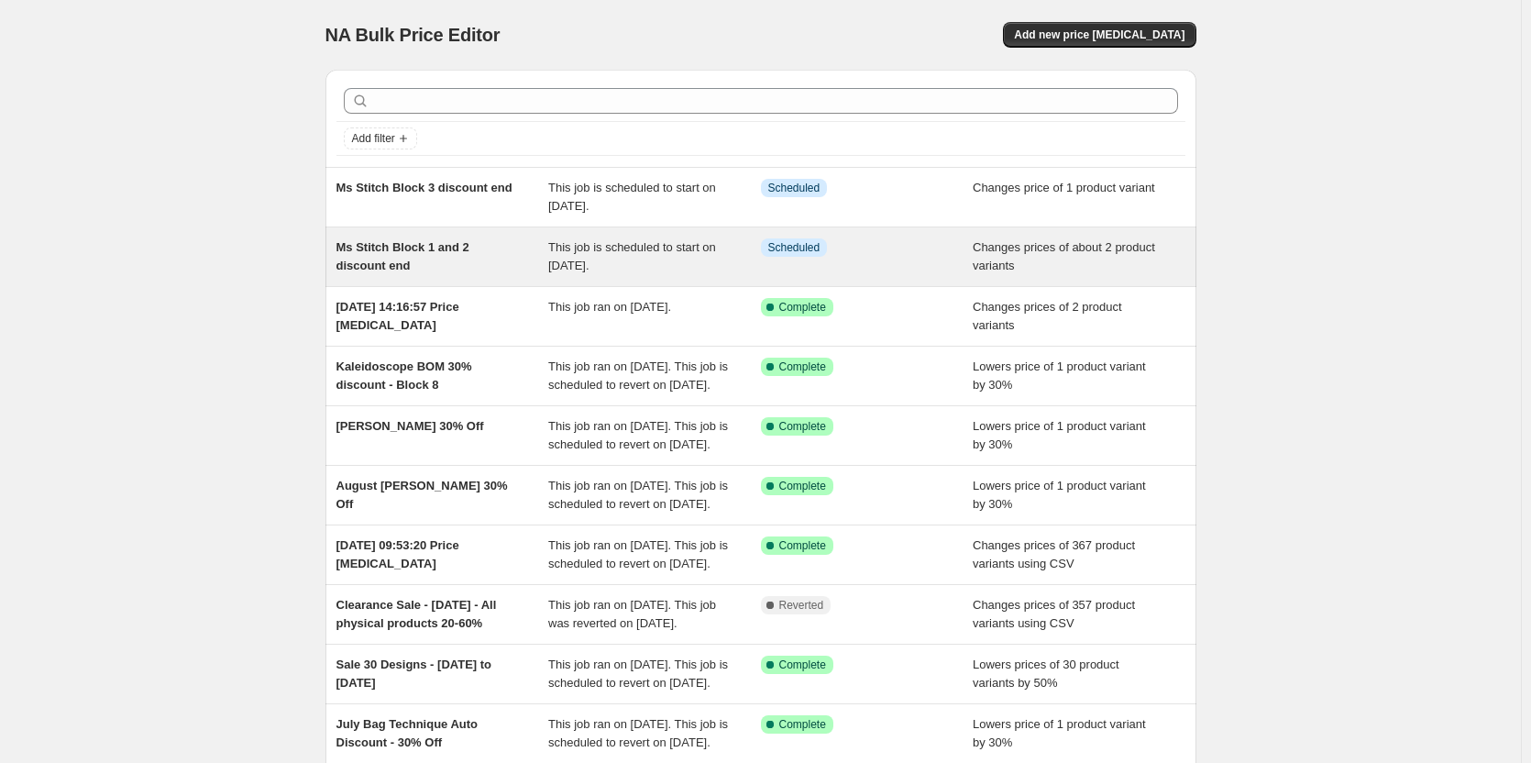
click at [408, 256] on div "Ms Stitch Block 1 and 2 discount end" at bounding box center [443, 256] width 213 height 37
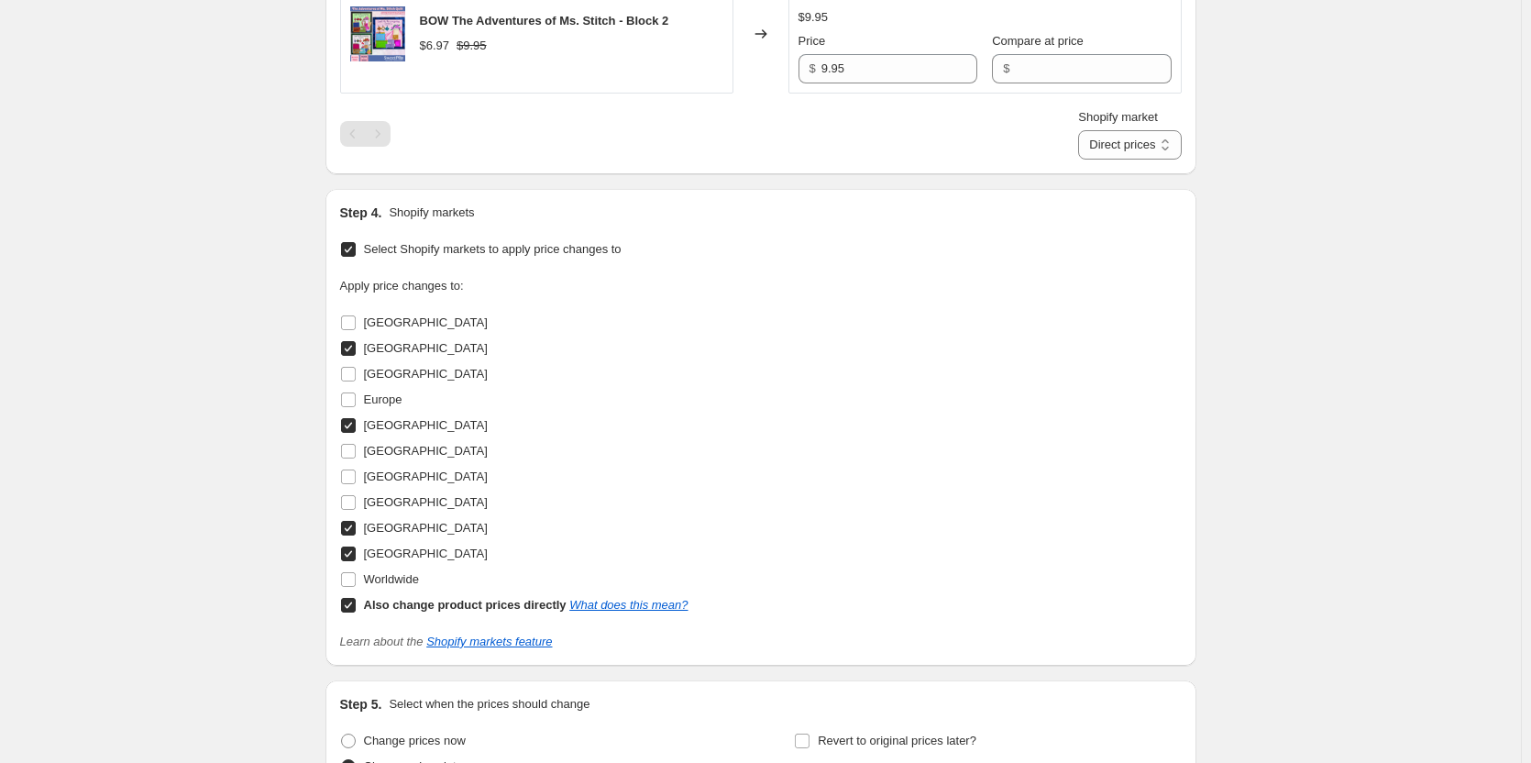
scroll to position [642, 0]
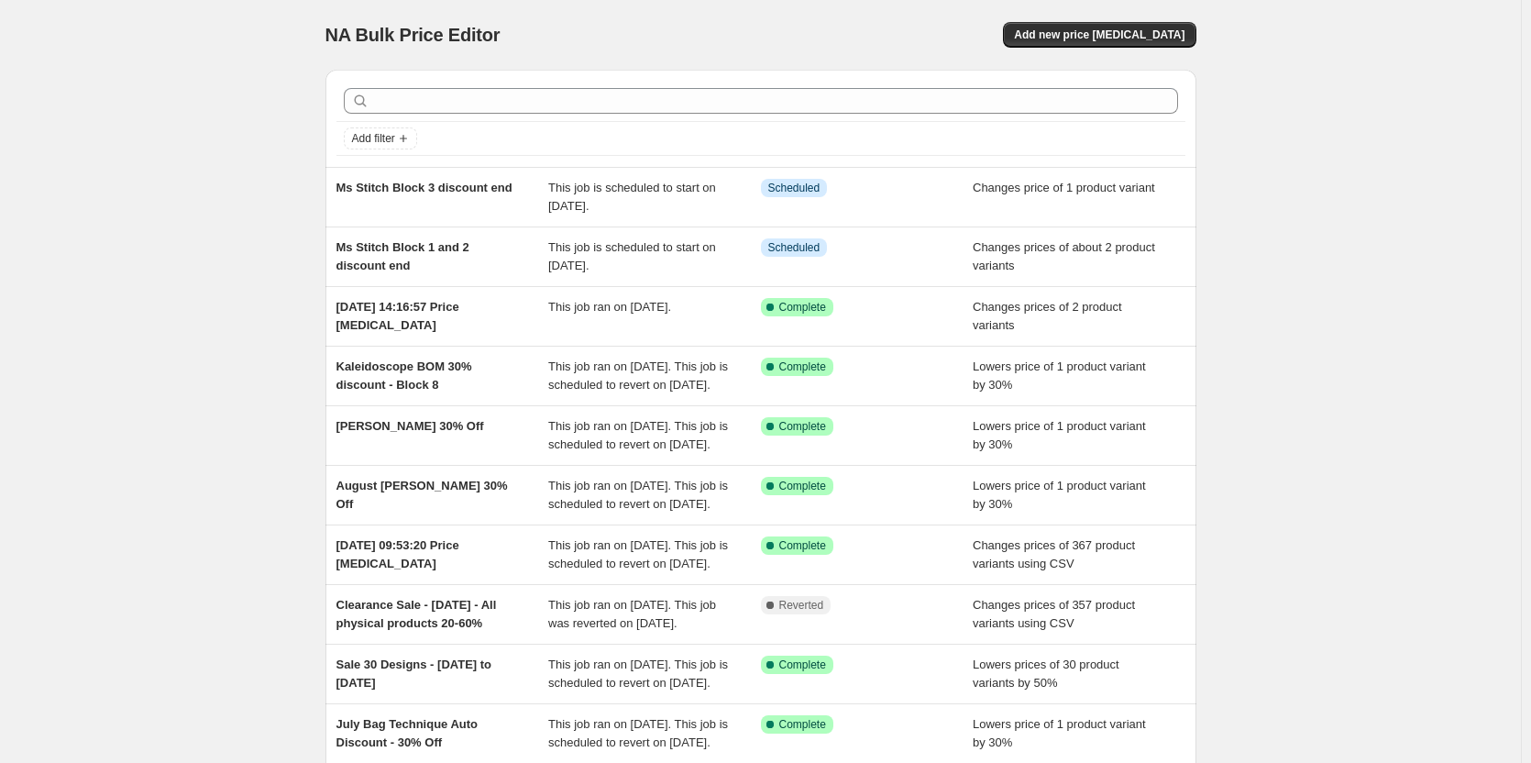
drag, startPoint x: 998, startPoint y: 806, endPoint x: 304, endPoint y: 303, distance: 856.7
click at [304, 303] on div "NA Bulk Price Editor. This page is ready NA Bulk Price Editor Add new price cha…" at bounding box center [760, 472] width 1521 height 944
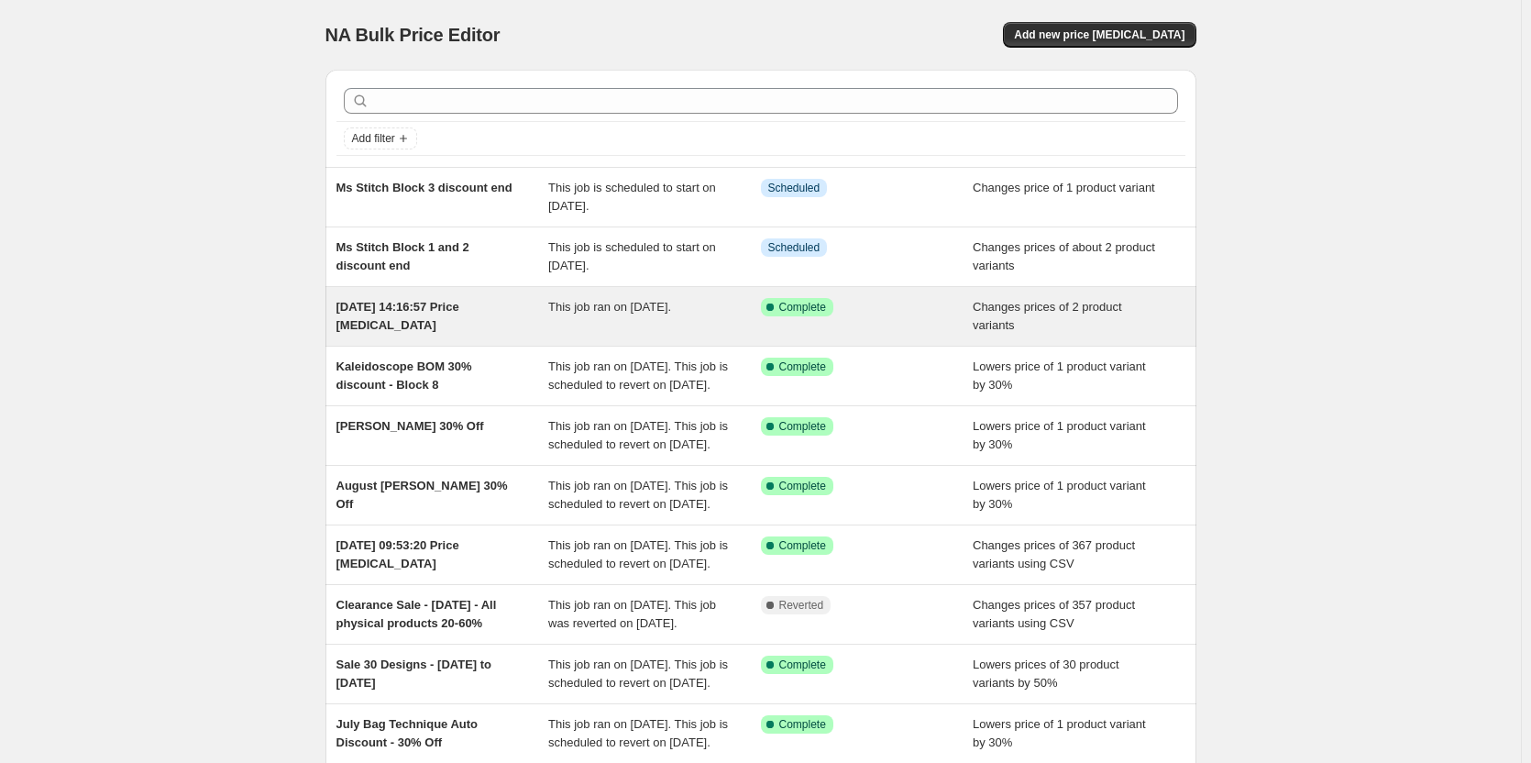
click at [469, 325] on div "7 Aug 2025, 14:16:57 Price change job" at bounding box center [443, 316] width 213 height 37
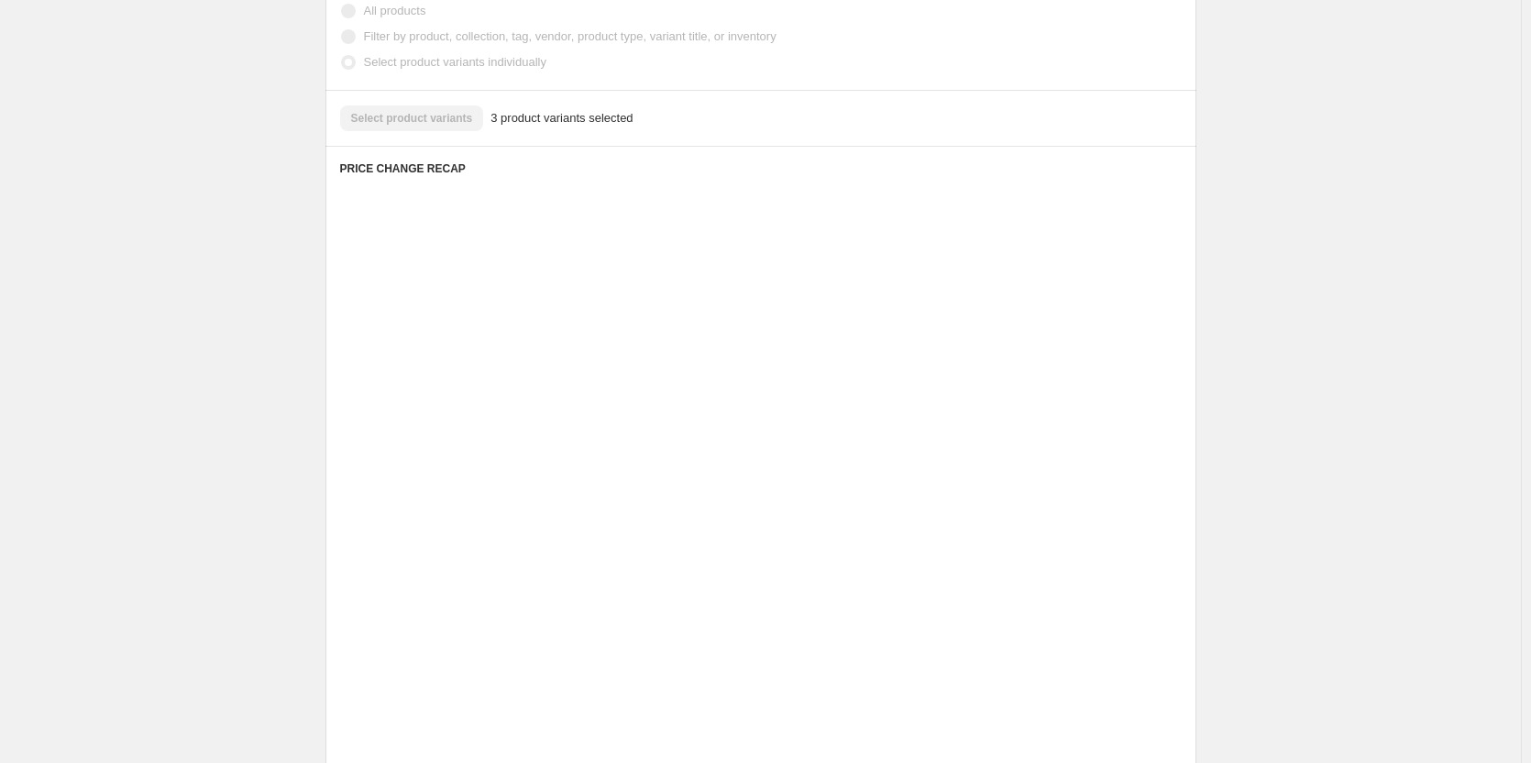
scroll to position [642, 0]
